Goal: Information Seeking & Learning: Learn about a topic

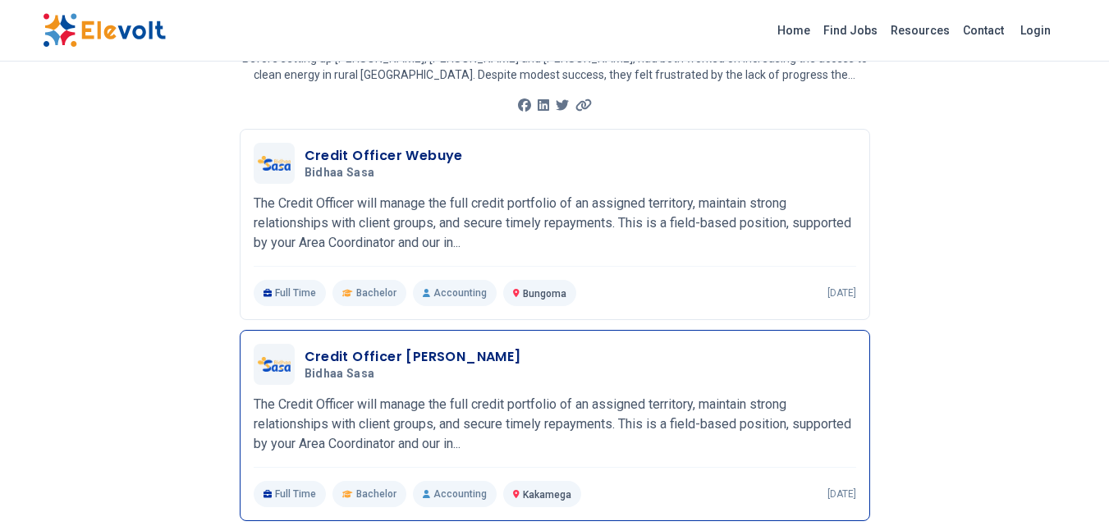
scroll to position [164, 0]
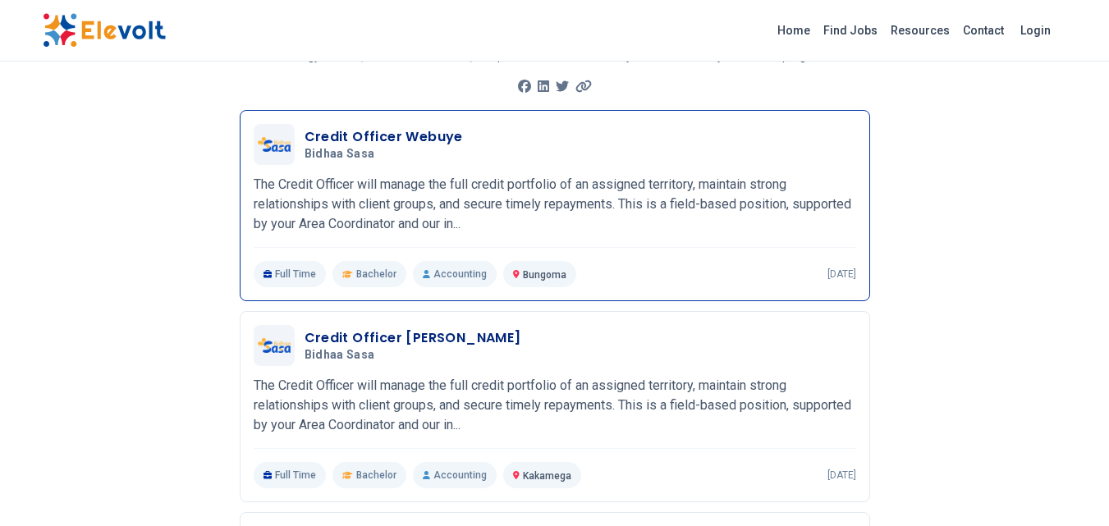
click at [511, 209] on p "The Credit Officer will manage the full credit portfolio of an assigned territo…" at bounding box center [555, 204] width 602 height 59
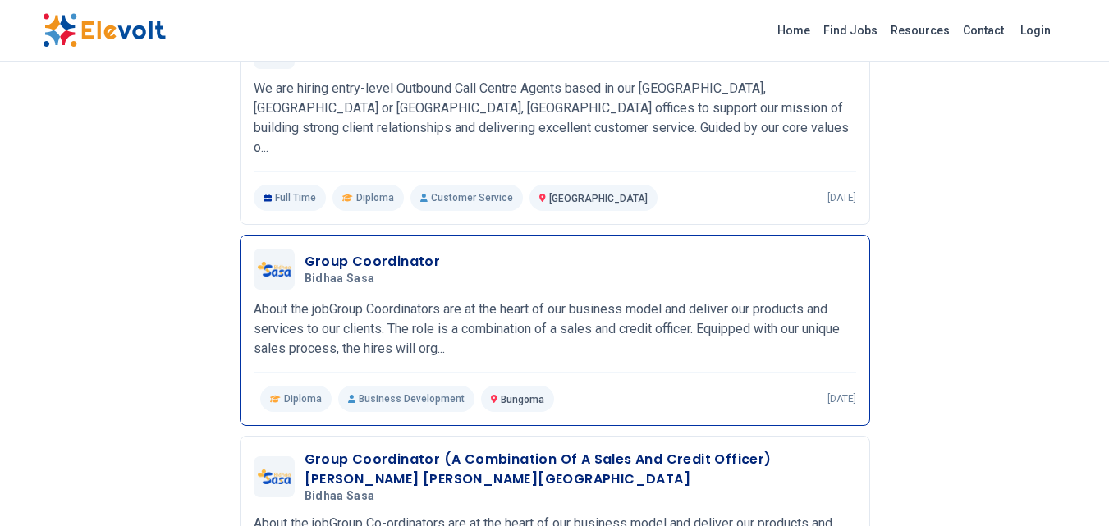
scroll to position [702, 0]
